Goal: Task Accomplishment & Management: Manage account settings

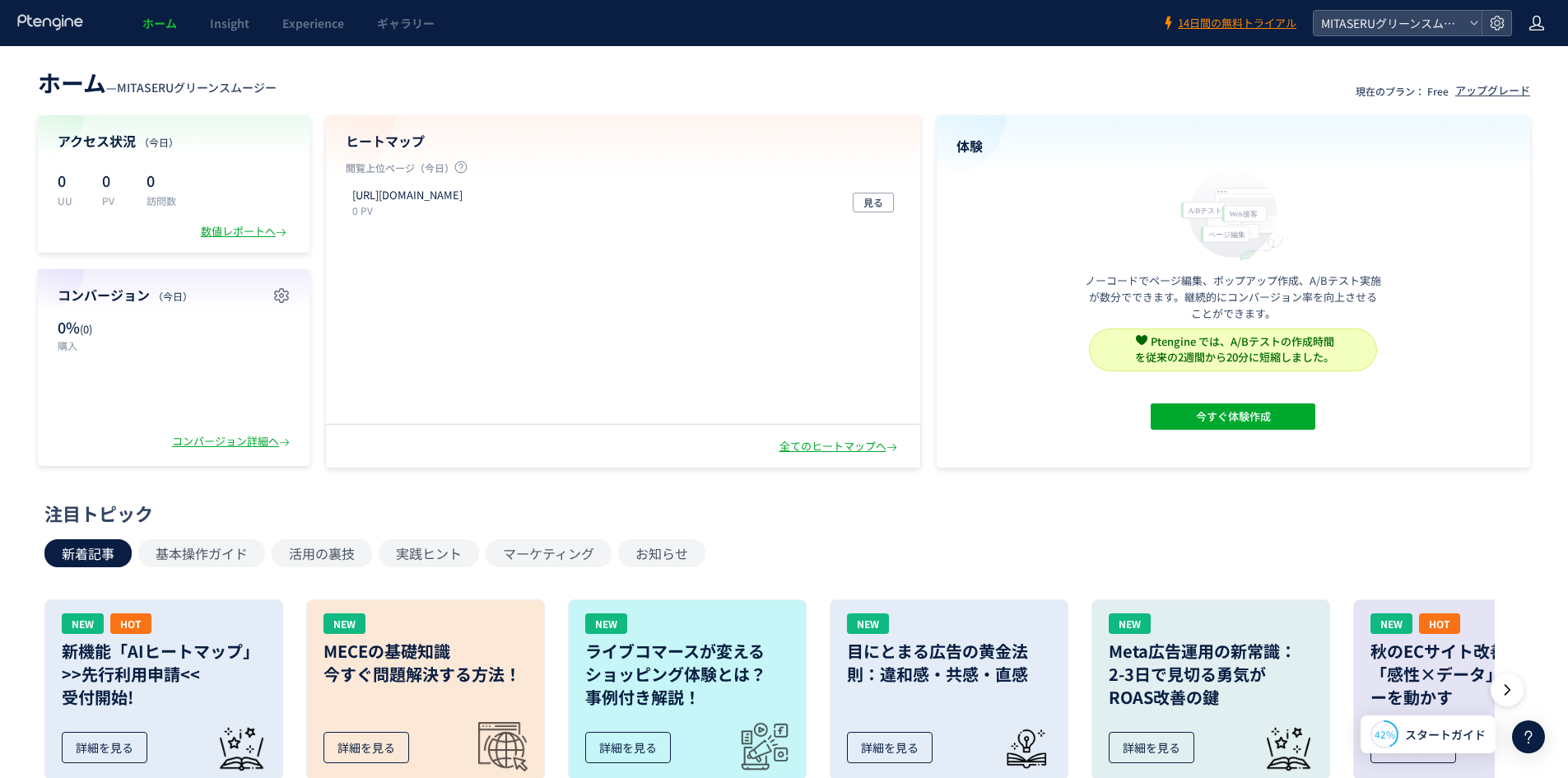
click at [1538, 24] on icon at bounding box center [1537, 23] width 17 height 17
click at [1508, 53] on li "アカウント設定" at bounding box center [1502, 65] width 122 height 27
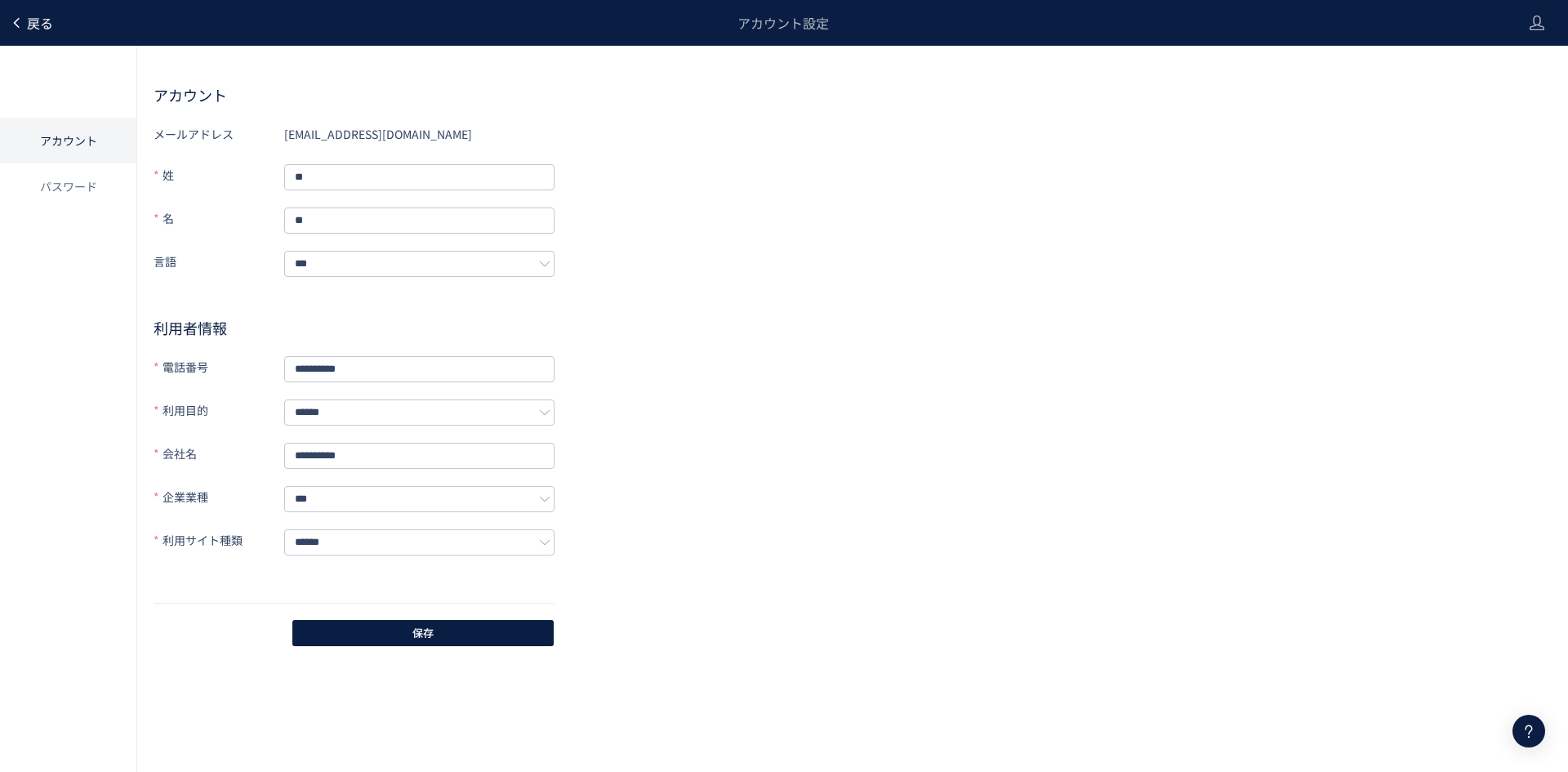
click at [36, 25] on span "戻る" at bounding box center [40, 23] width 26 height 20
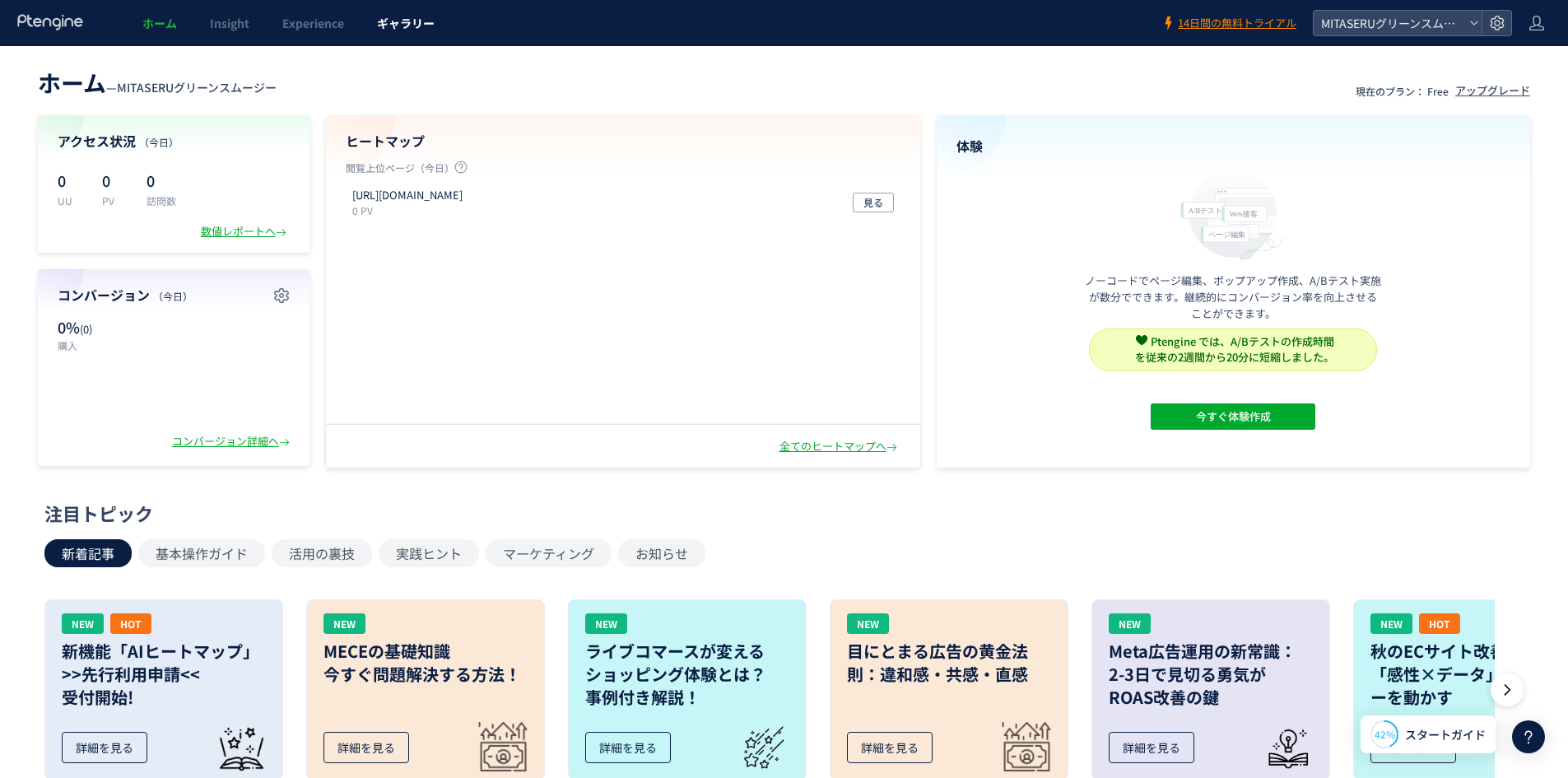
click at [412, 37] on link "ギャラリー" at bounding box center [405, 22] width 91 height 46
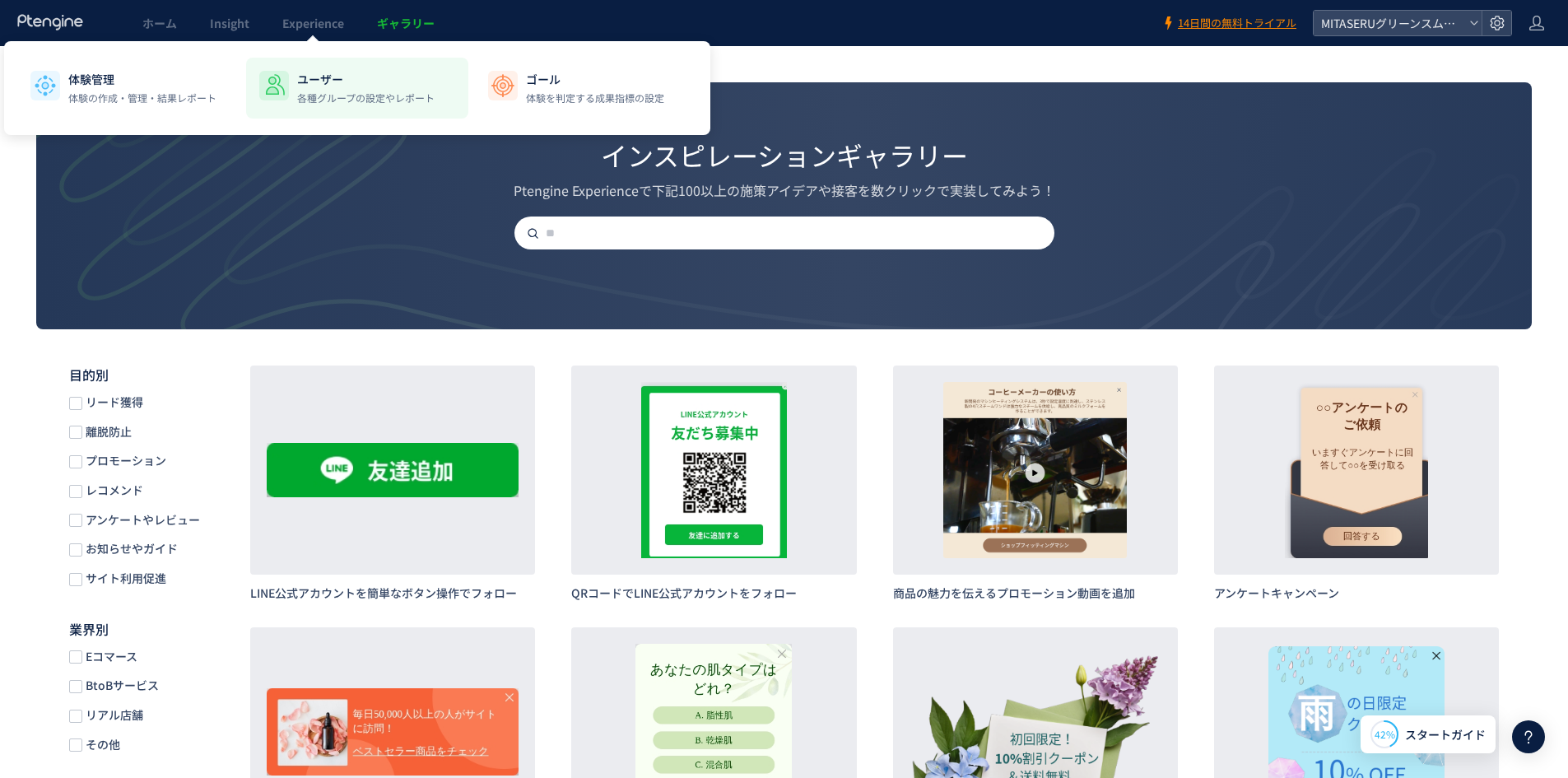
click at [363, 90] on div "ユーザー 各種グループの設定やレポート" at bounding box center [365, 88] width 137 height 35
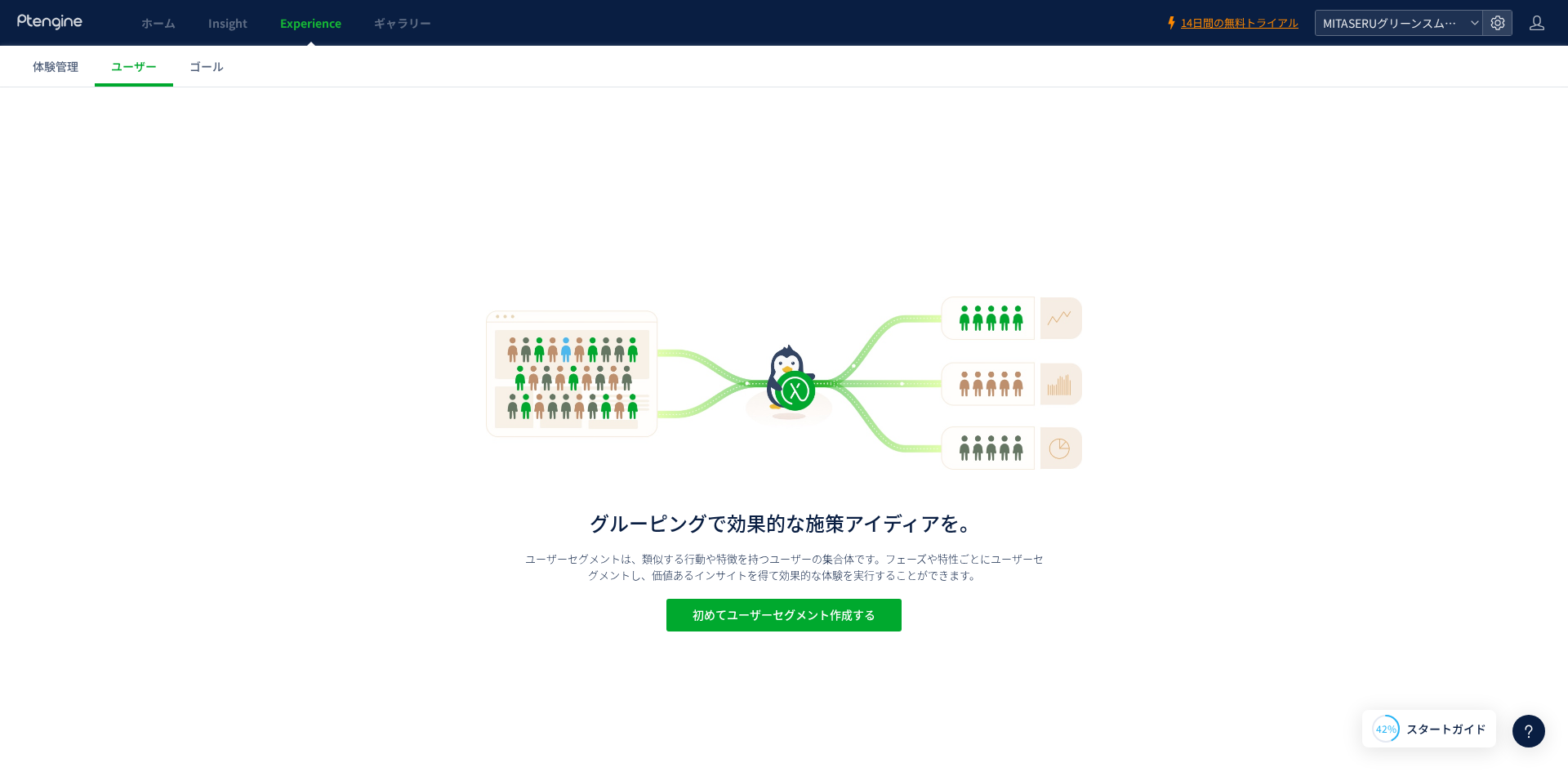
click at [1473, 25] on icon at bounding box center [1475, 23] width 10 height 10
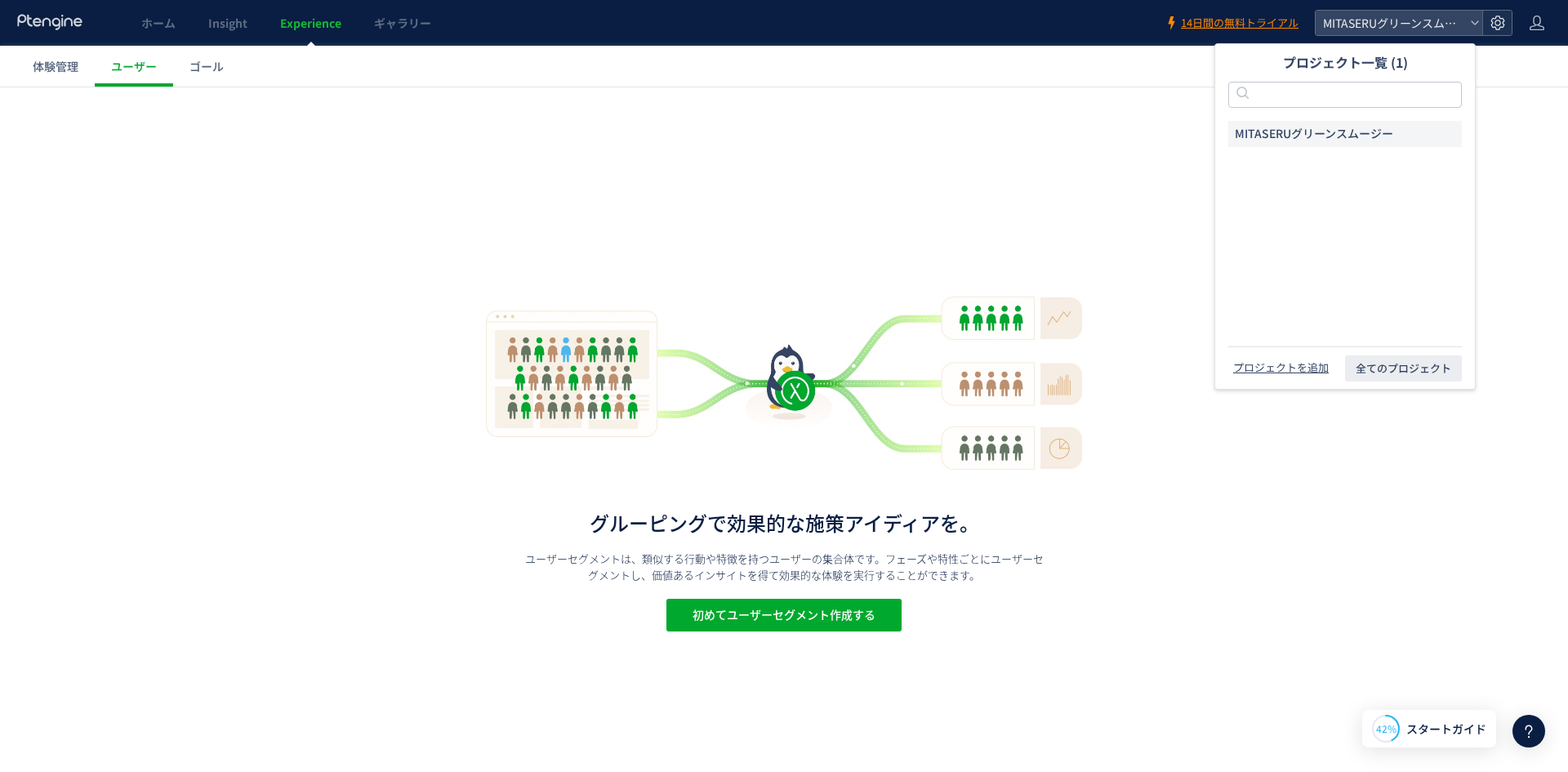
click at [1491, 25] on use at bounding box center [1497, 22] width 14 height 14
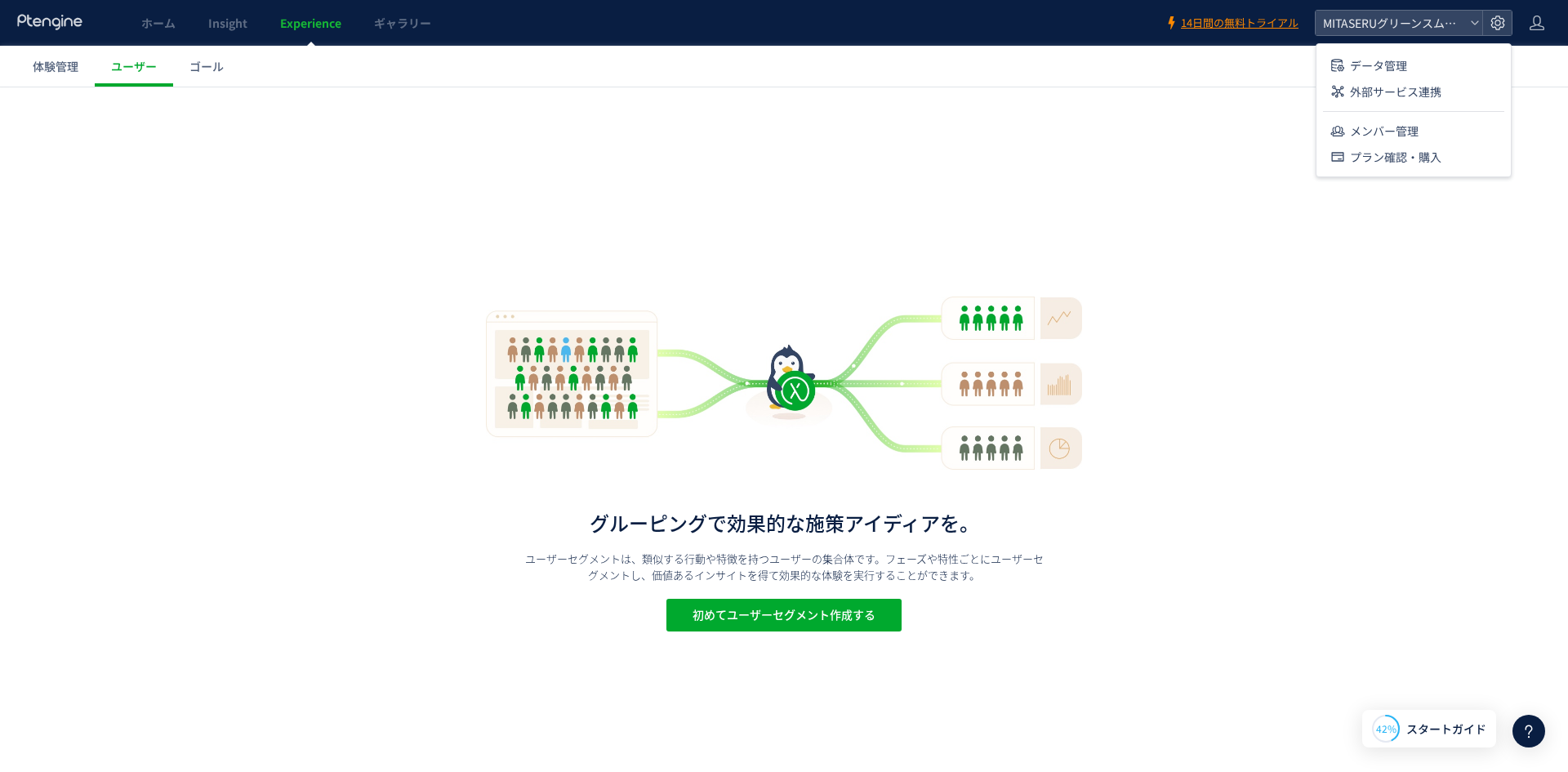
click at [1424, 115] on ul "データ管理 外部サービス連携 メンバー管理 プラン確認・購入" at bounding box center [1413, 107] width 194 height 124
click at [1421, 126] on li "メンバー管理" at bounding box center [1414, 130] width 182 height 26
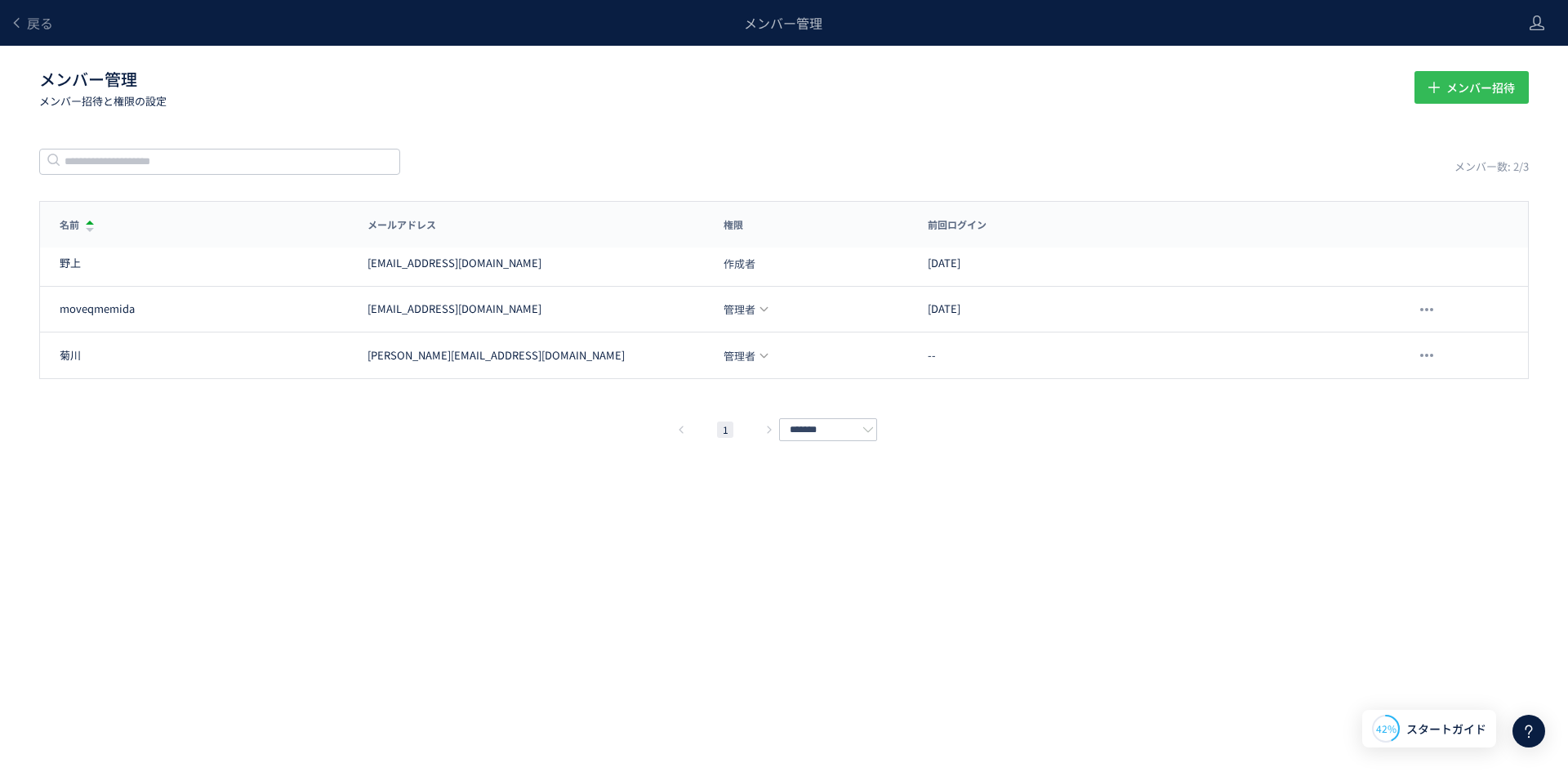
click at [1459, 88] on span "メンバー招待" at bounding box center [1480, 88] width 69 height 33
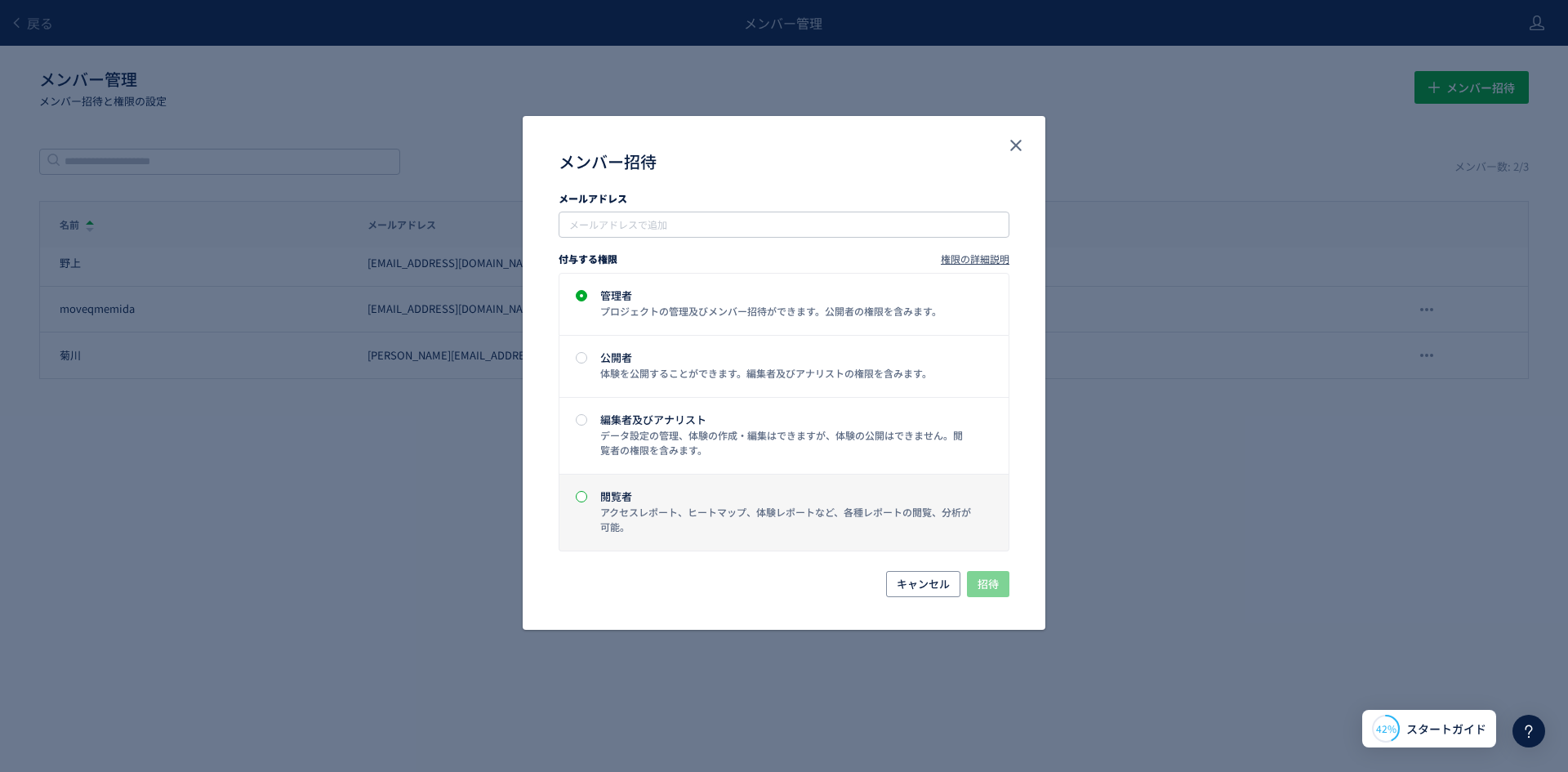
click at [581, 497] on span "メンバー招待" at bounding box center [581, 496] width 12 height 12
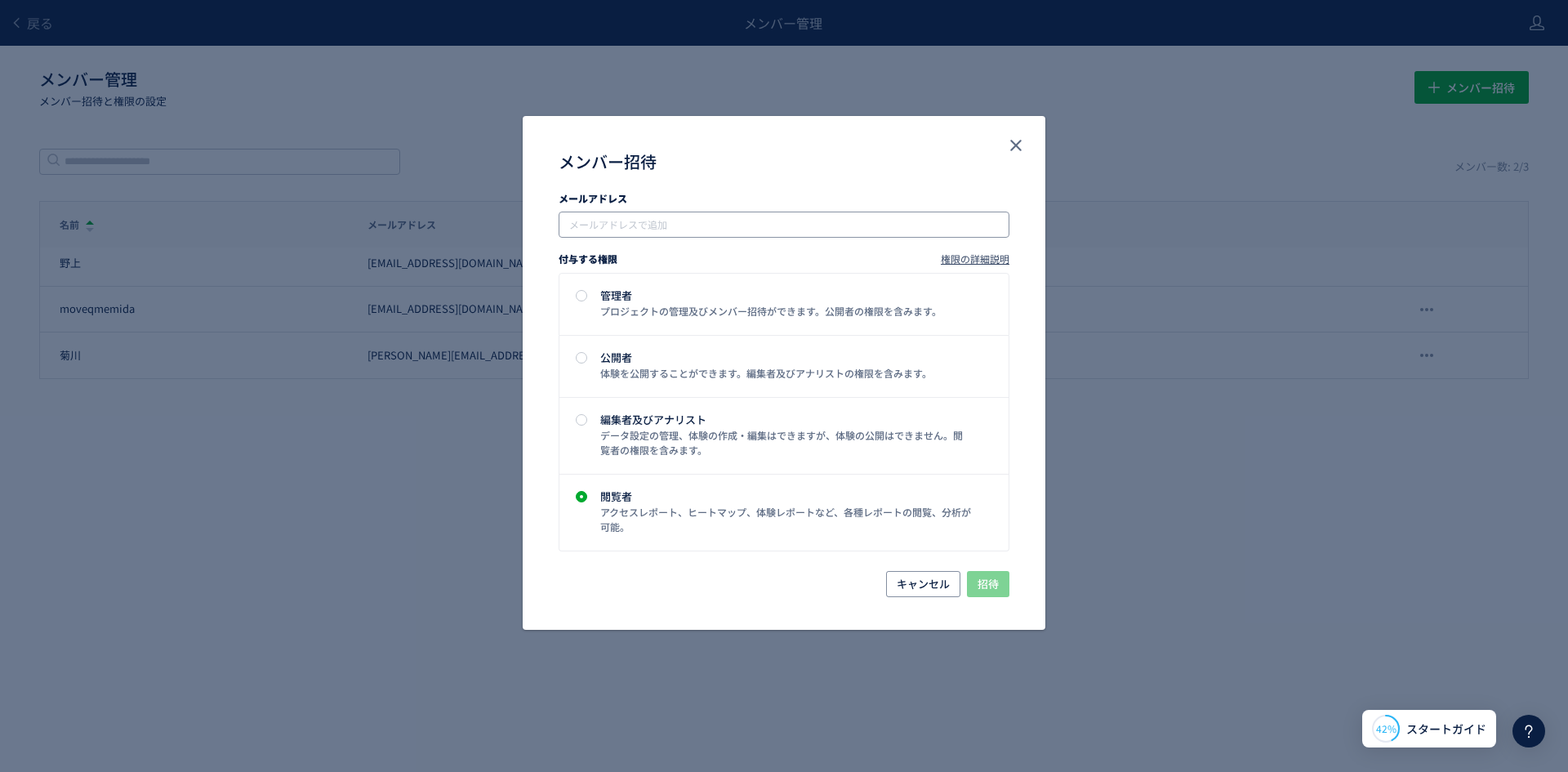
click at [751, 226] on input "メンバー招待" at bounding box center [785, 225] width 438 height 20
click at [666, 218] on input "メンバー招待" at bounding box center [785, 225] width 438 height 20
paste input "**********"
type input "**********"
click at [651, 424] on div "編集者及びアナリスト" at bounding box center [786, 419] width 372 height 11
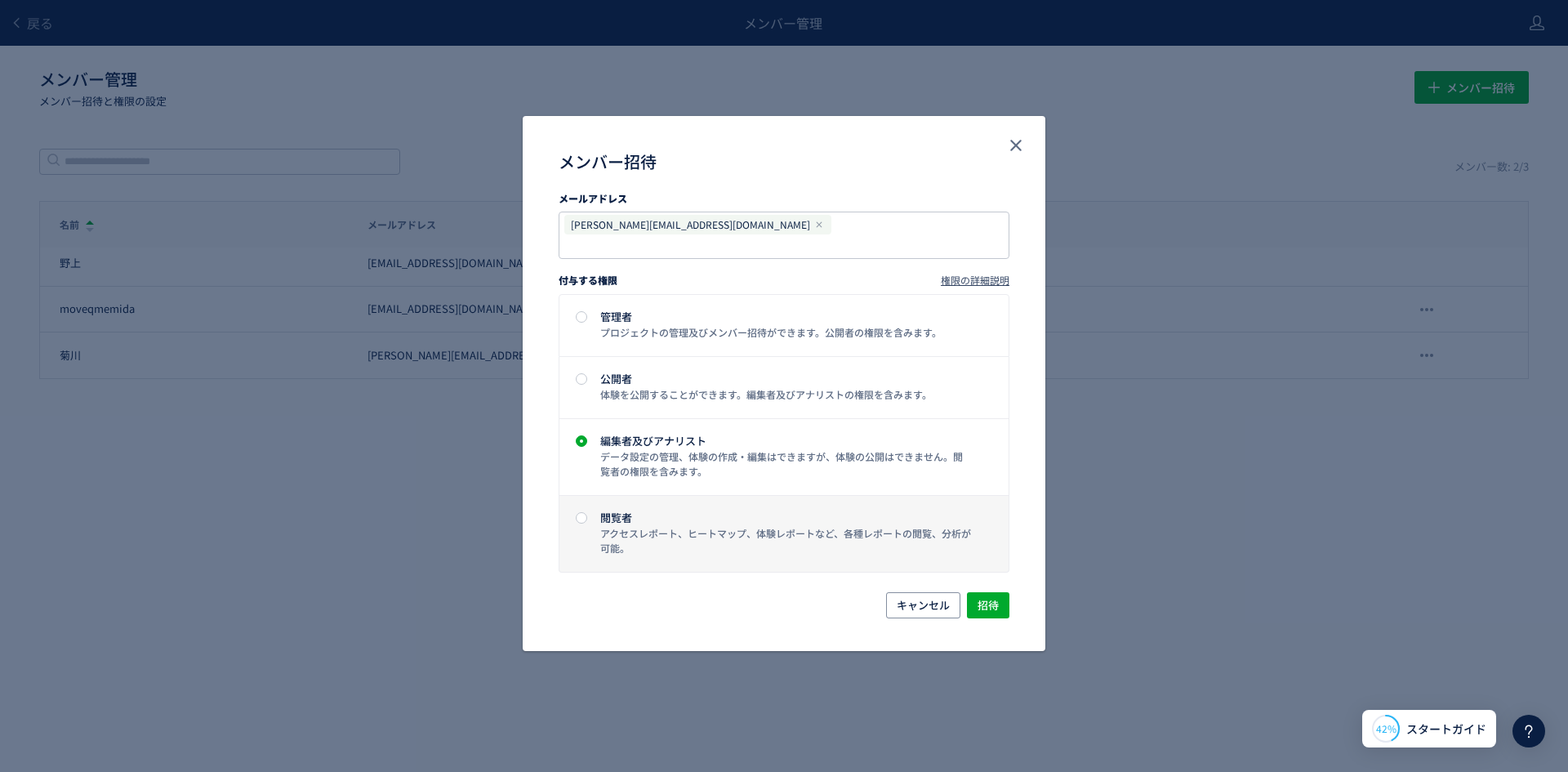
click at [651, 538] on label "閲覧者 アクセスレポート、ヒートマップ、体験レポートなど、各種レポートの閲覧、分析が可能。" at bounding box center [784, 533] width 449 height 76
click at [996, 592] on span "招待" at bounding box center [988, 605] width 21 height 26
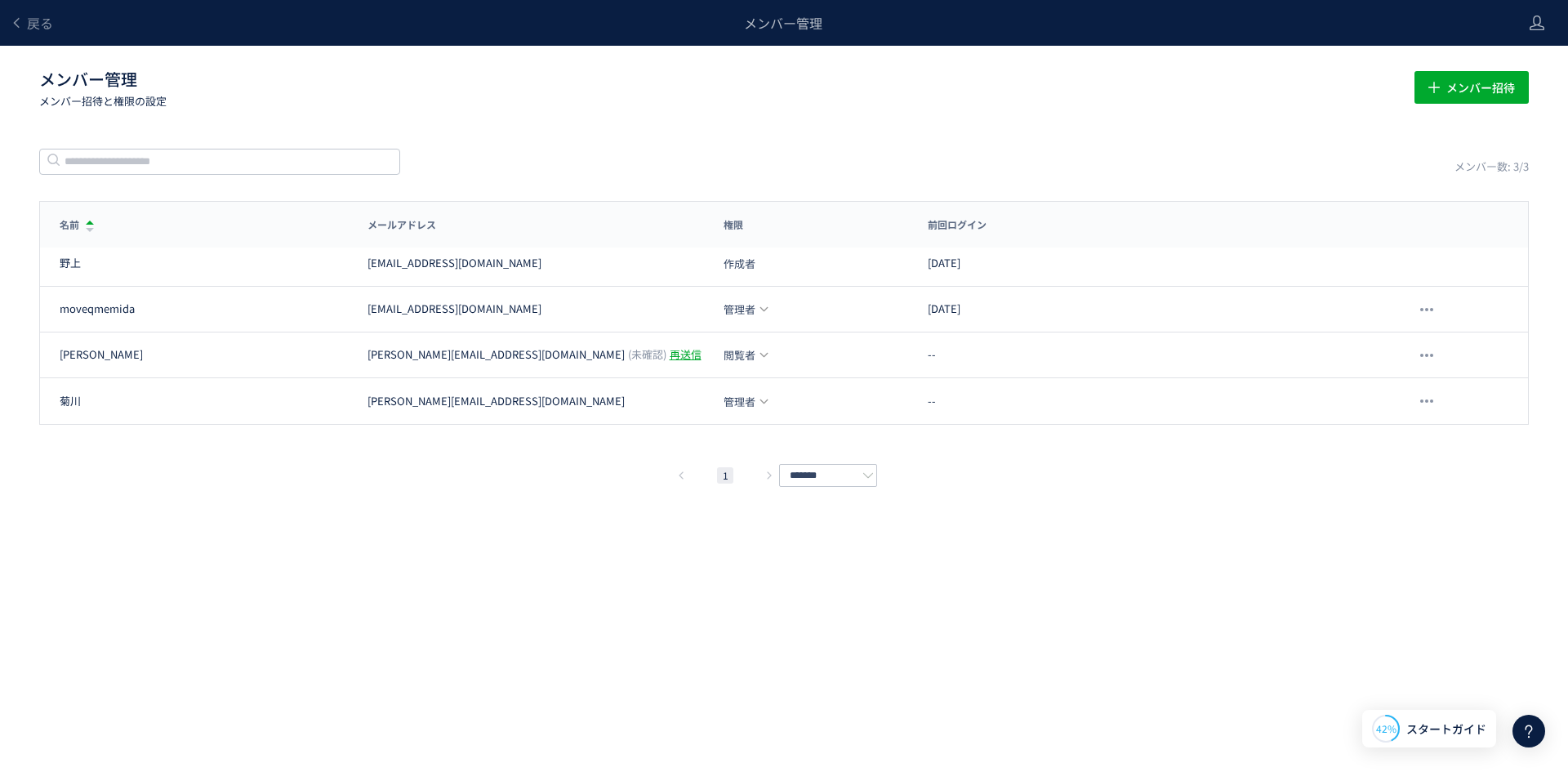
click at [996, 588] on div "戻る メンバー管理 メンバー管理 メンバー招待と権限の設定 メンバー招待 メンバー数: 3/3 名前 メールアドレス 権限 前回ログイン 名前 メールアドレス…" at bounding box center [784, 361] width 1568 height 722
click at [670, 358] on div "再送信" at bounding box center [685, 354] width 32 height 16
